Goal: Obtain resource: Download file/media

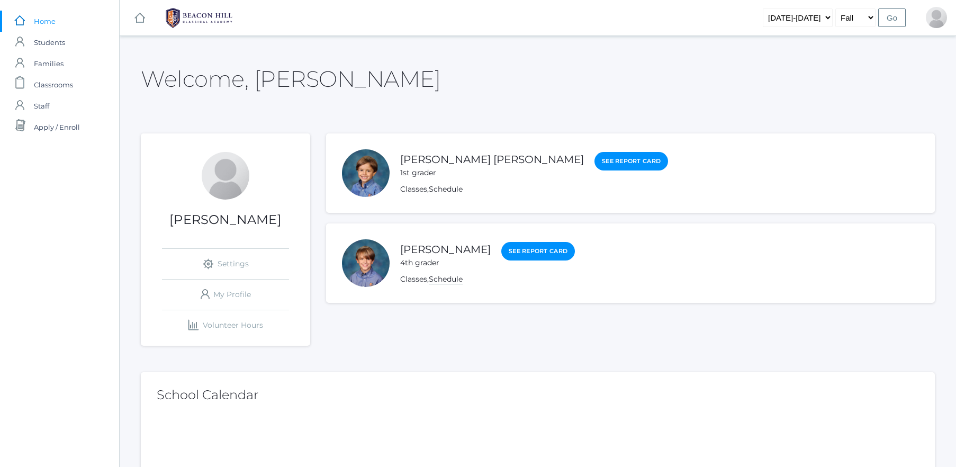
click at [443, 279] on link "Schedule" at bounding box center [446, 279] width 34 height 10
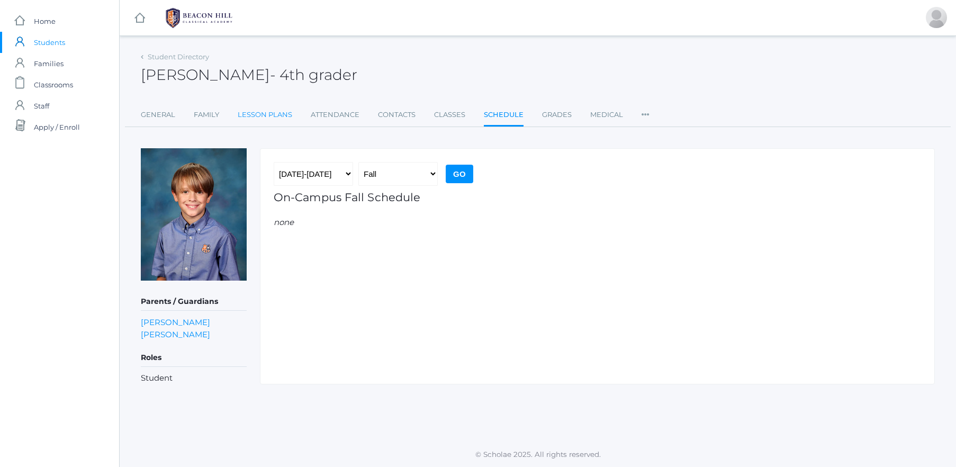
click at [262, 110] on link "Lesson Plans" at bounding box center [265, 114] width 55 height 21
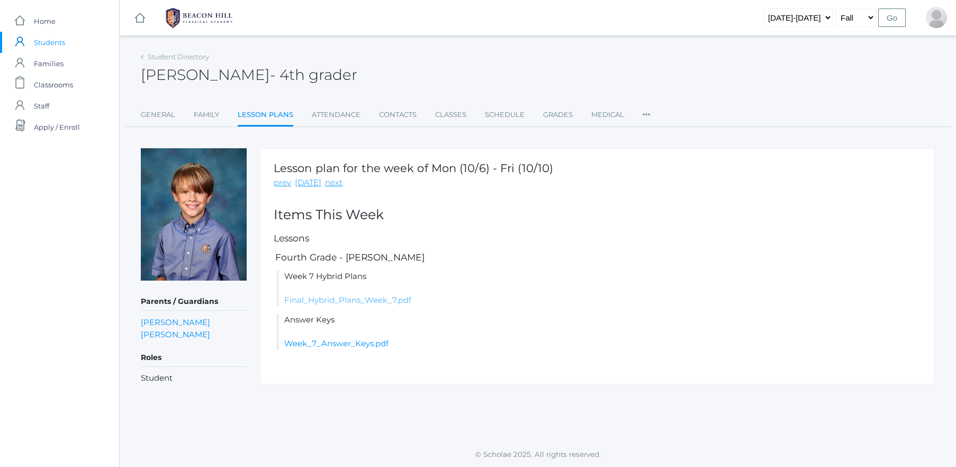
click at [384, 297] on link "Final_Hybrid_Plans_Week_7.pdf" at bounding box center [347, 300] width 127 height 10
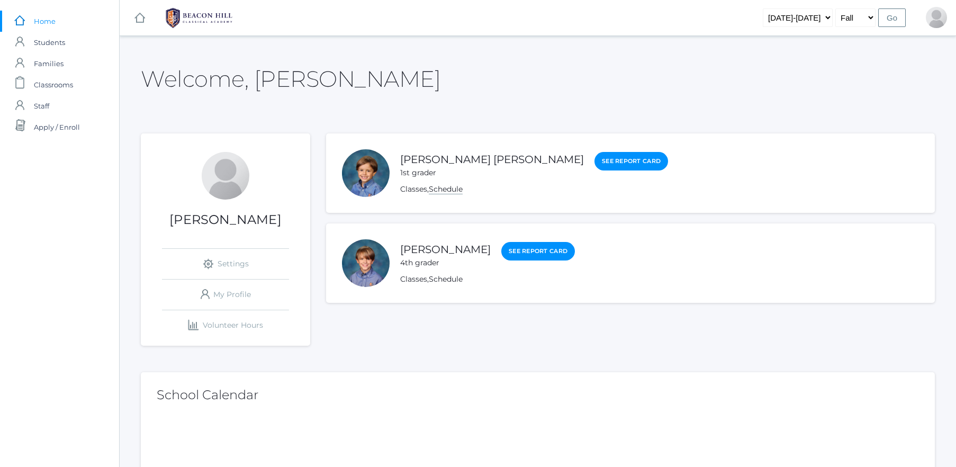
click at [441, 189] on link "Schedule" at bounding box center [446, 189] width 34 height 10
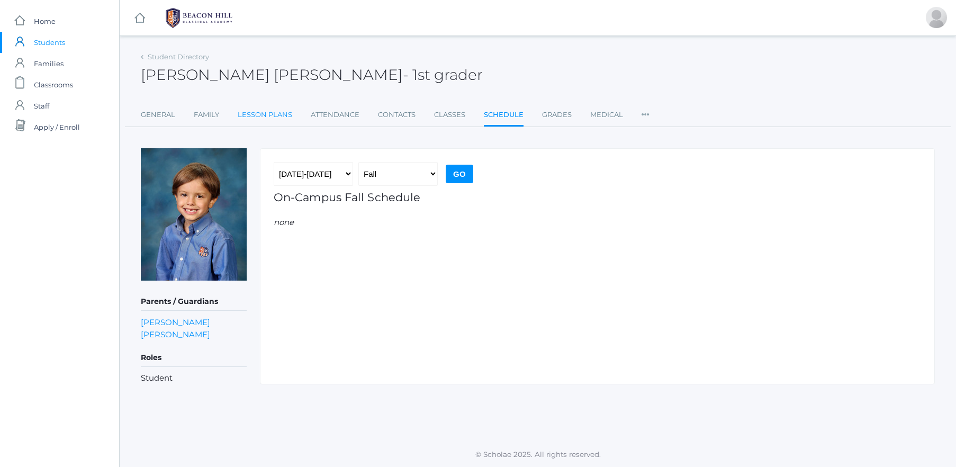
click at [267, 117] on link "Lesson Plans" at bounding box center [265, 114] width 55 height 21
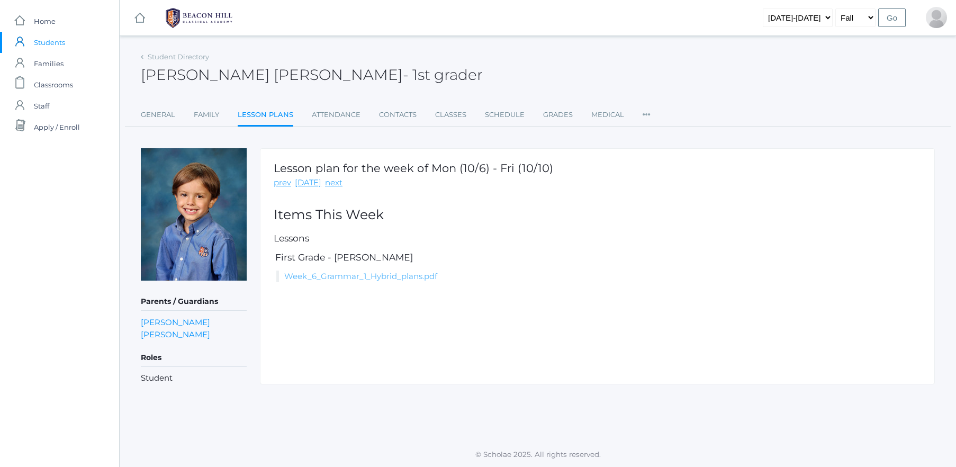
click at [369, 273] on link "Week_6_Grammar_1_Hybrid_plans.pdf" at bounding box center [360, 276] width 153 height 10
